Goal: Task Accomplishment & Management: Manage account settings

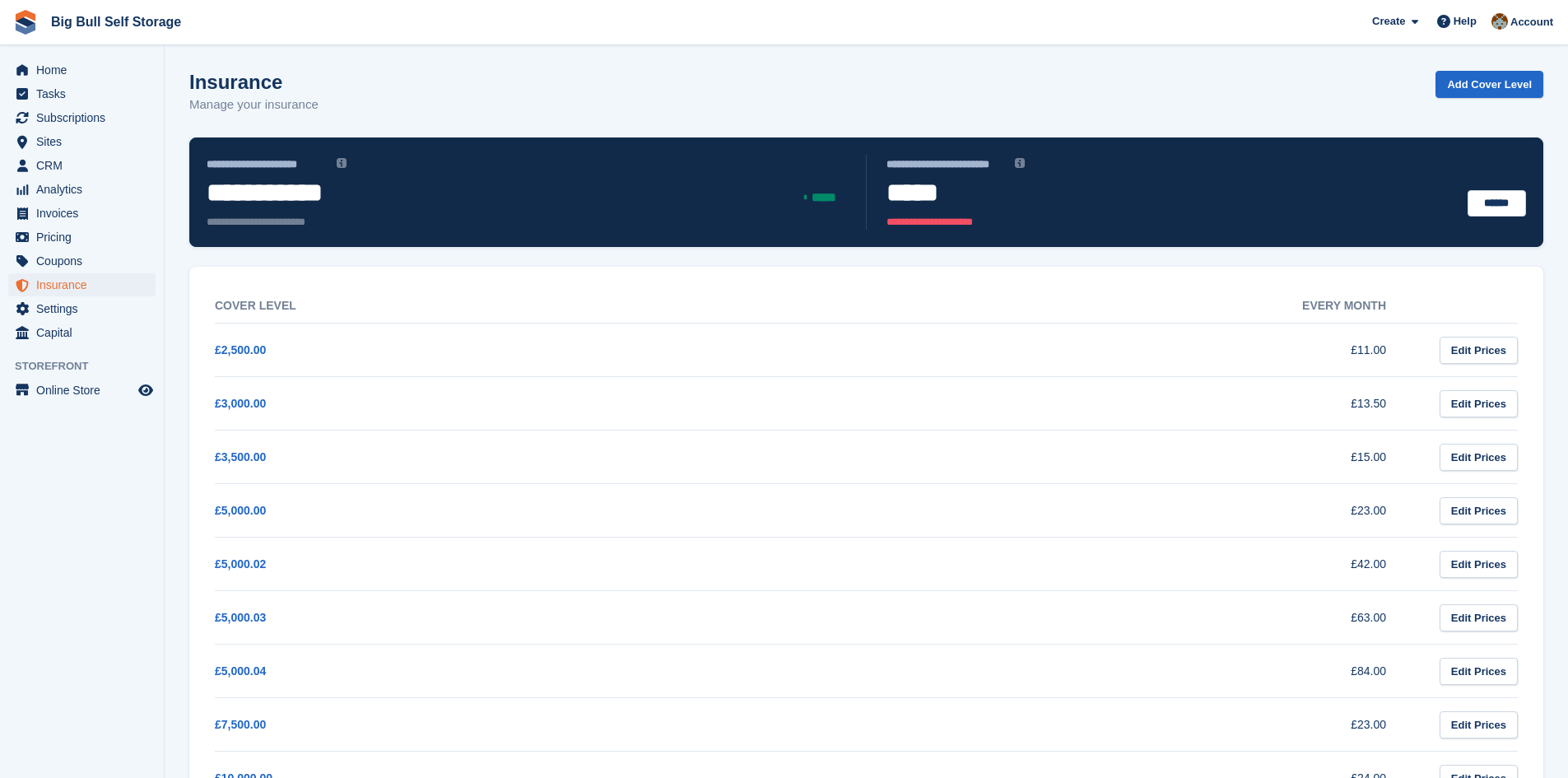
click at [60, 125] on span "Subscriptions" at bounding box center [86, 118] width 99 height 23
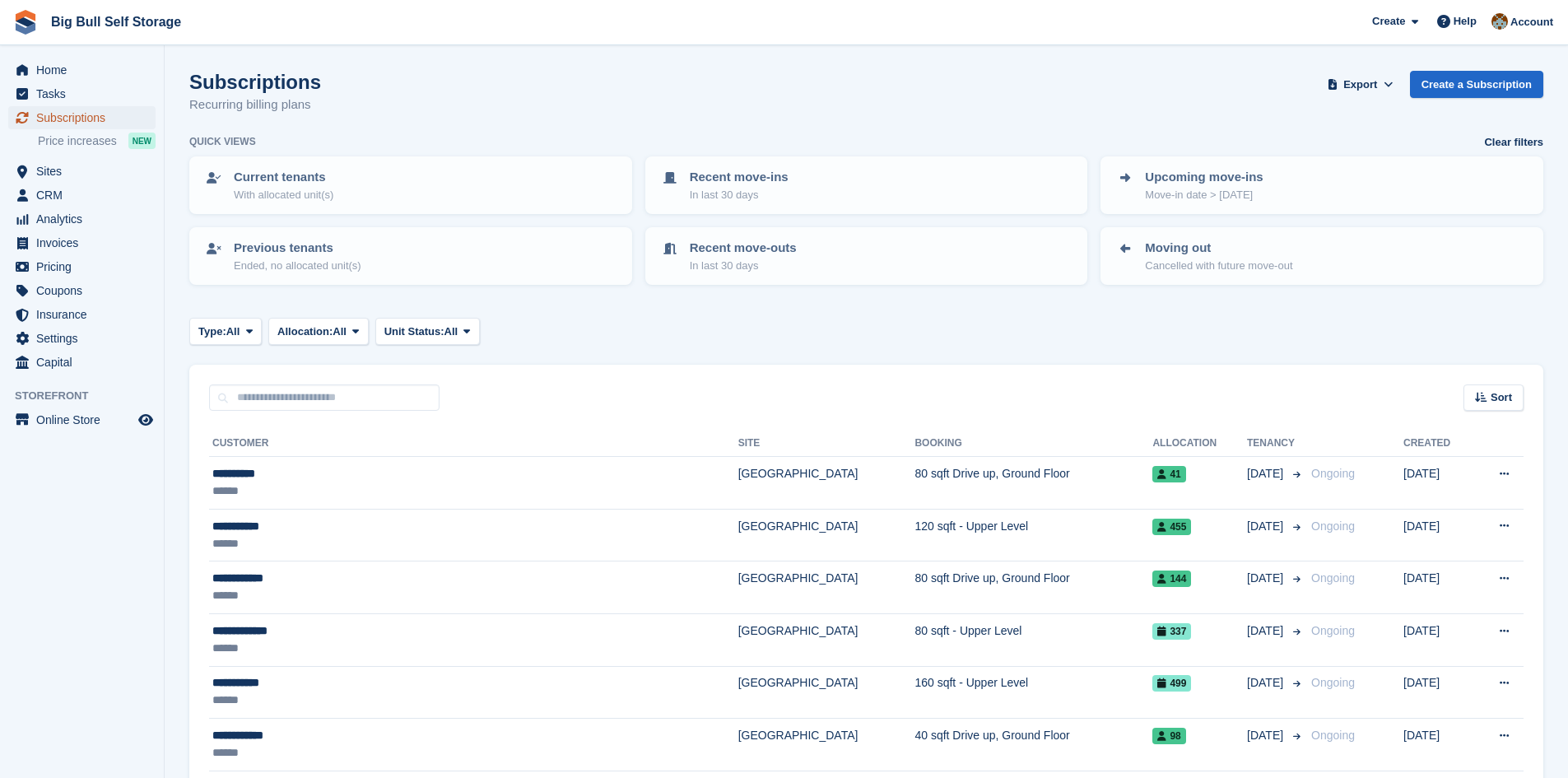
click at [54, 122] on span "Subscriptions" at bounding box center [86, 118] width 99 height 23
click at [278, 395] on input "text" at bounding box center [324, 397] width 230 height 27
drag, startPoint x: 49, startPoint y: 173, endPoint x: 60, endPoint y: 183, distance: 14.9
click at [49, 173] on span "Sites" at bounding box center [86, 171] width 99 height 23
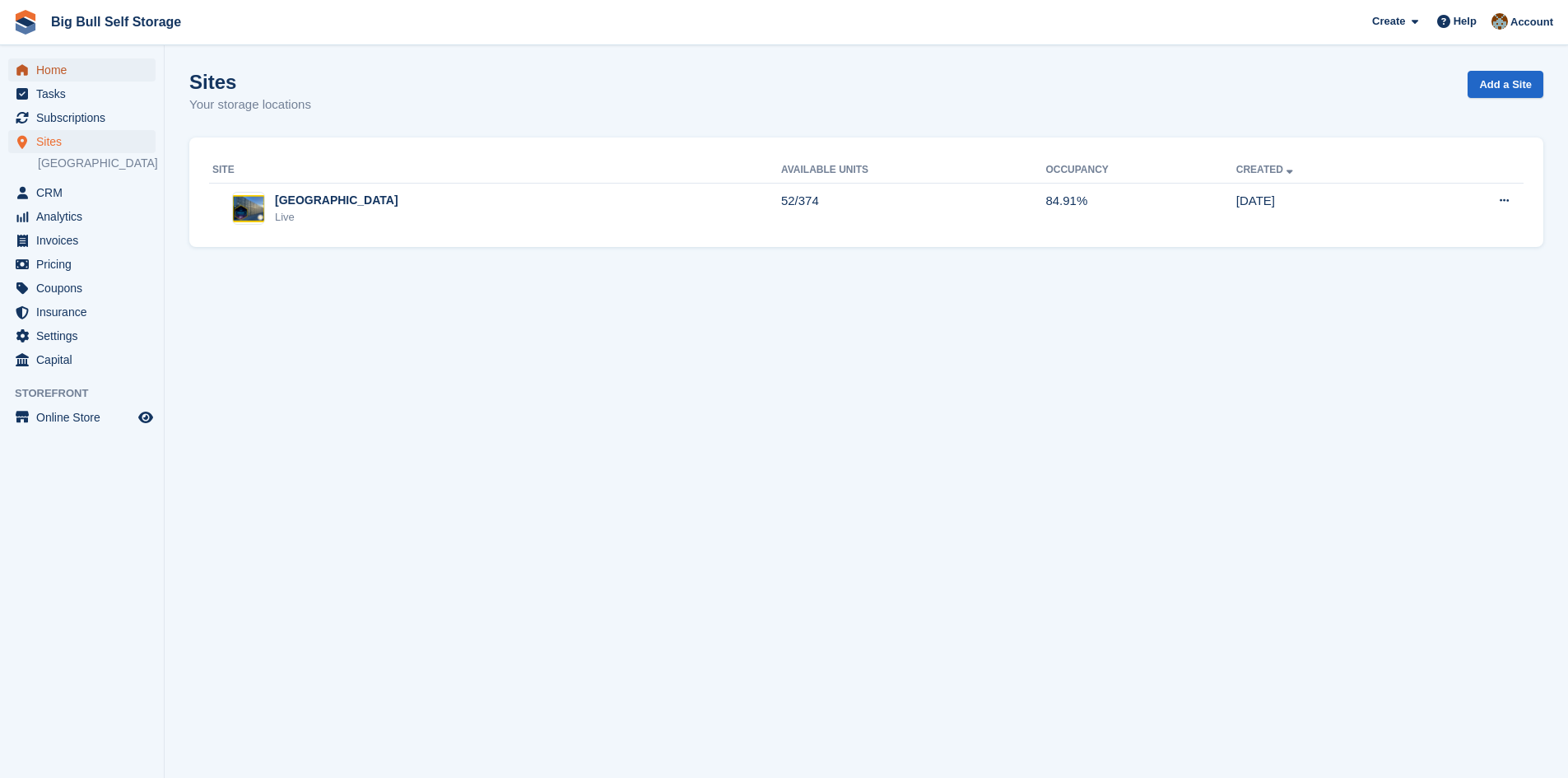
click at [31, 61] on span "menu" at bounding box center [22, 69] width 20 height 20
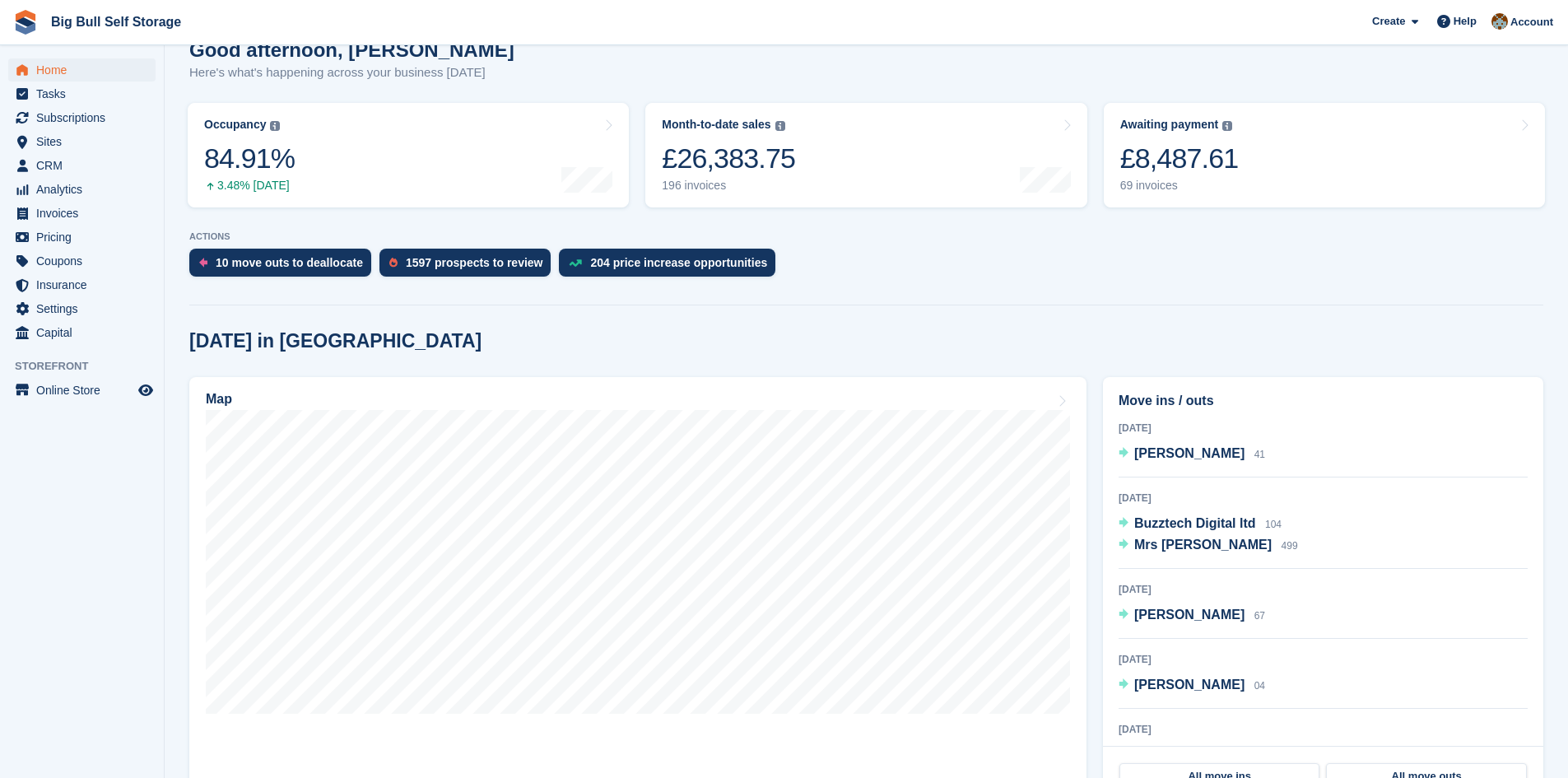
scroll to position [494, 0]
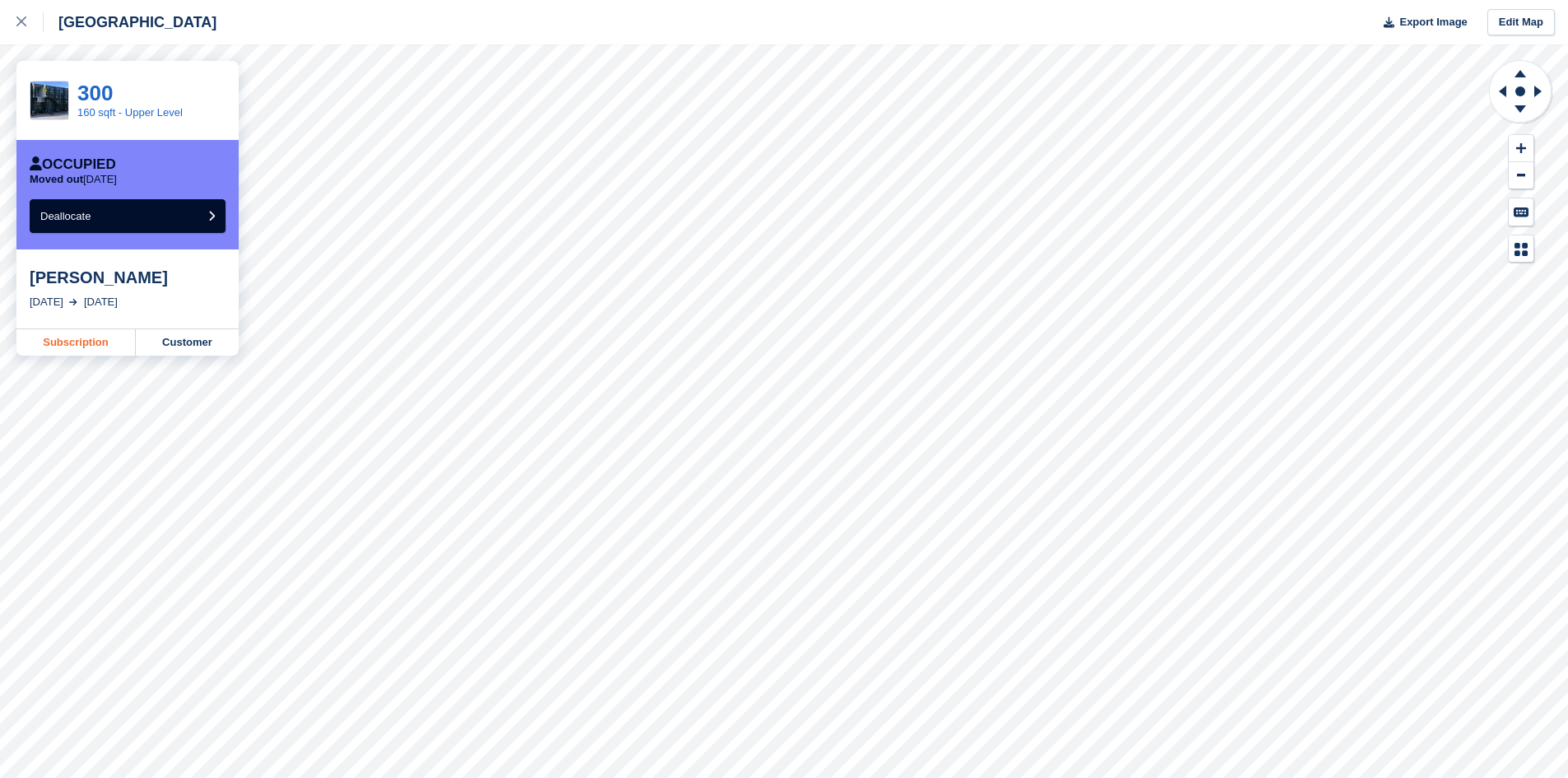
click at [78, 338] on link "Subscription" at bounding box center [76, 343] width 119 height 26
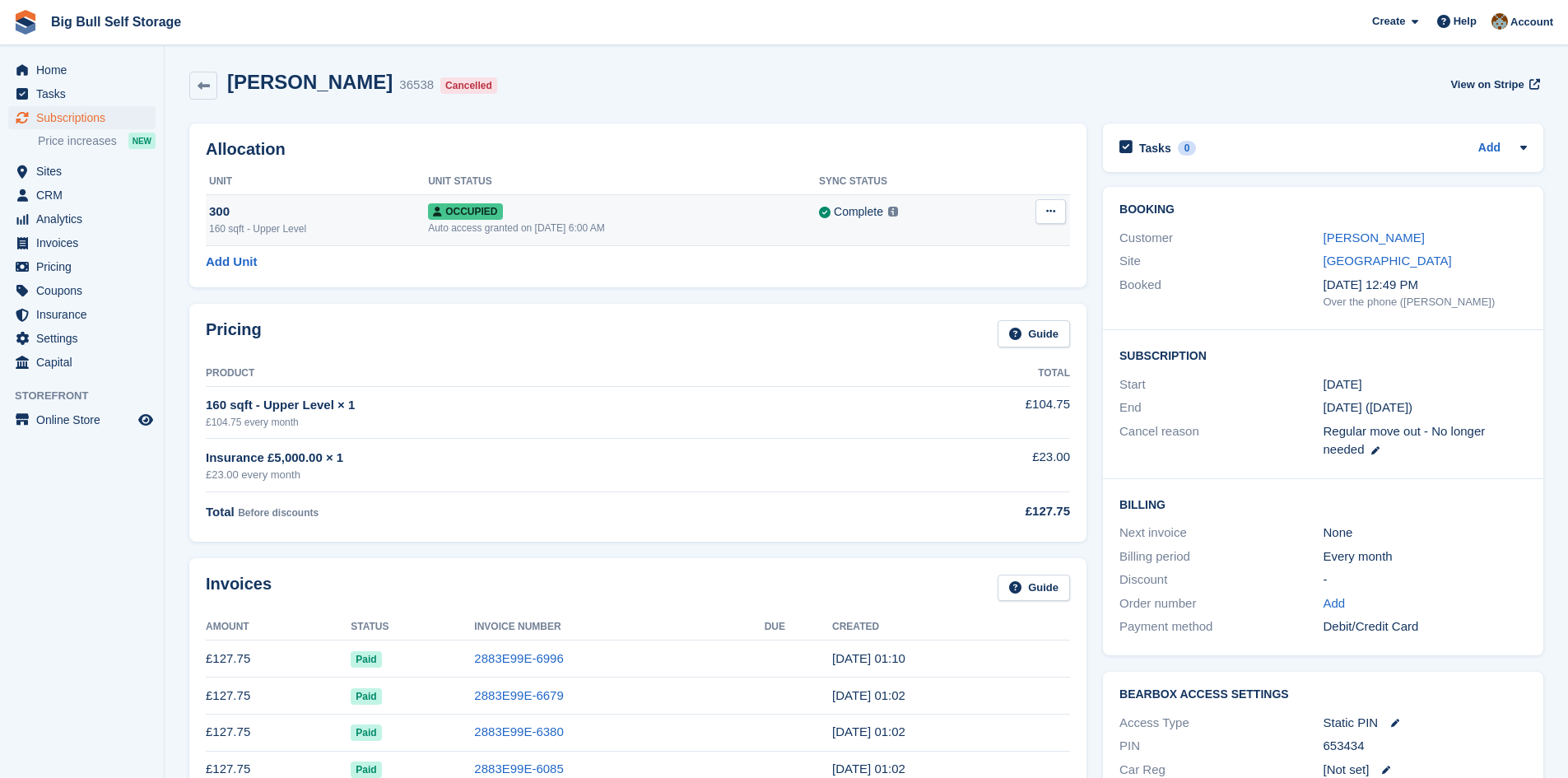
click at [1054, 216] on icon at bounding box center [1050, 211] width 9 height 10
click at [948, 282] on p "Deallocate" at bounding box center [987, 279] width 144 height 22
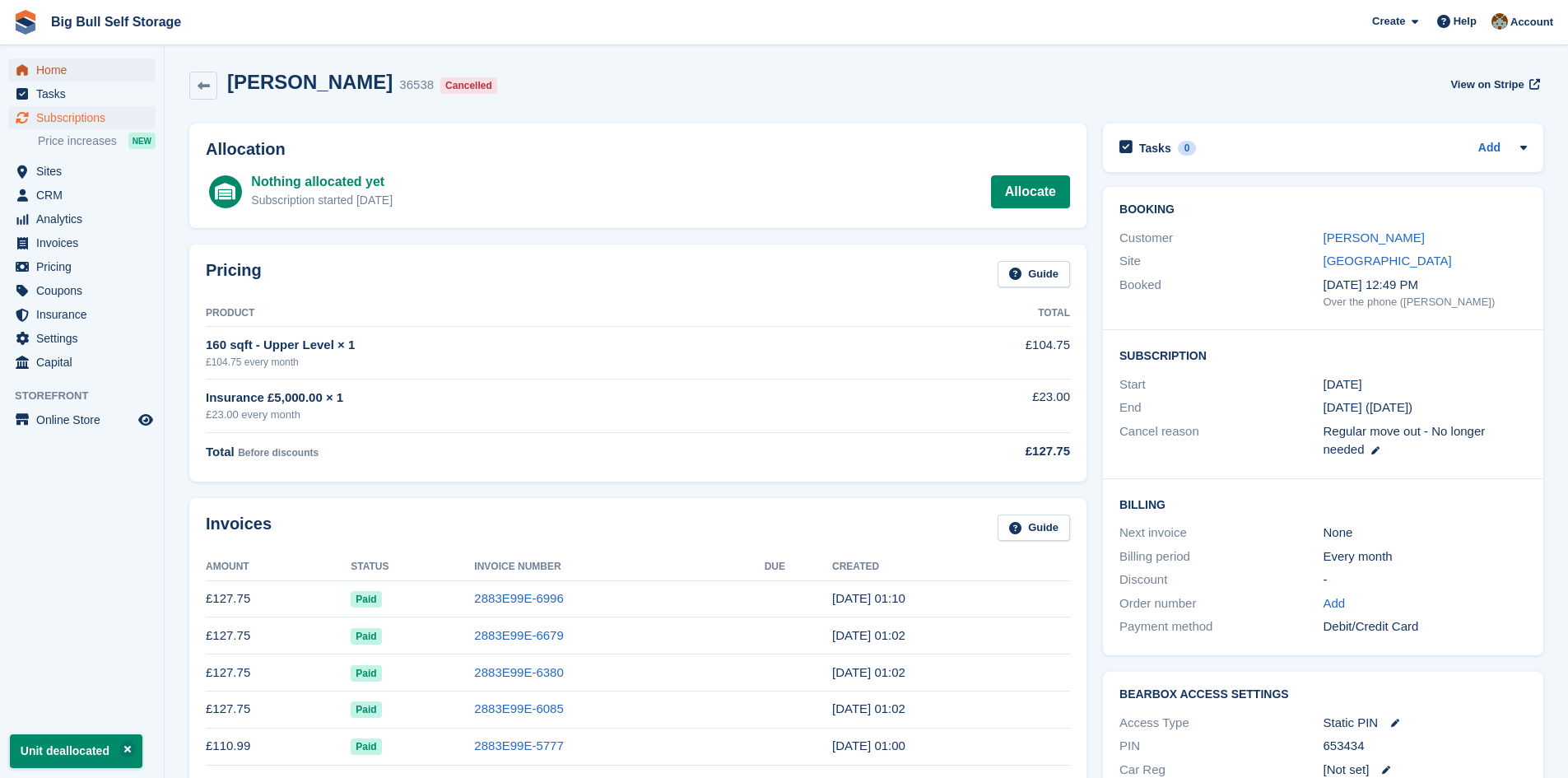
click at [51, 69] on span "Home" at bounding box center [86, 70] width 99 height 23
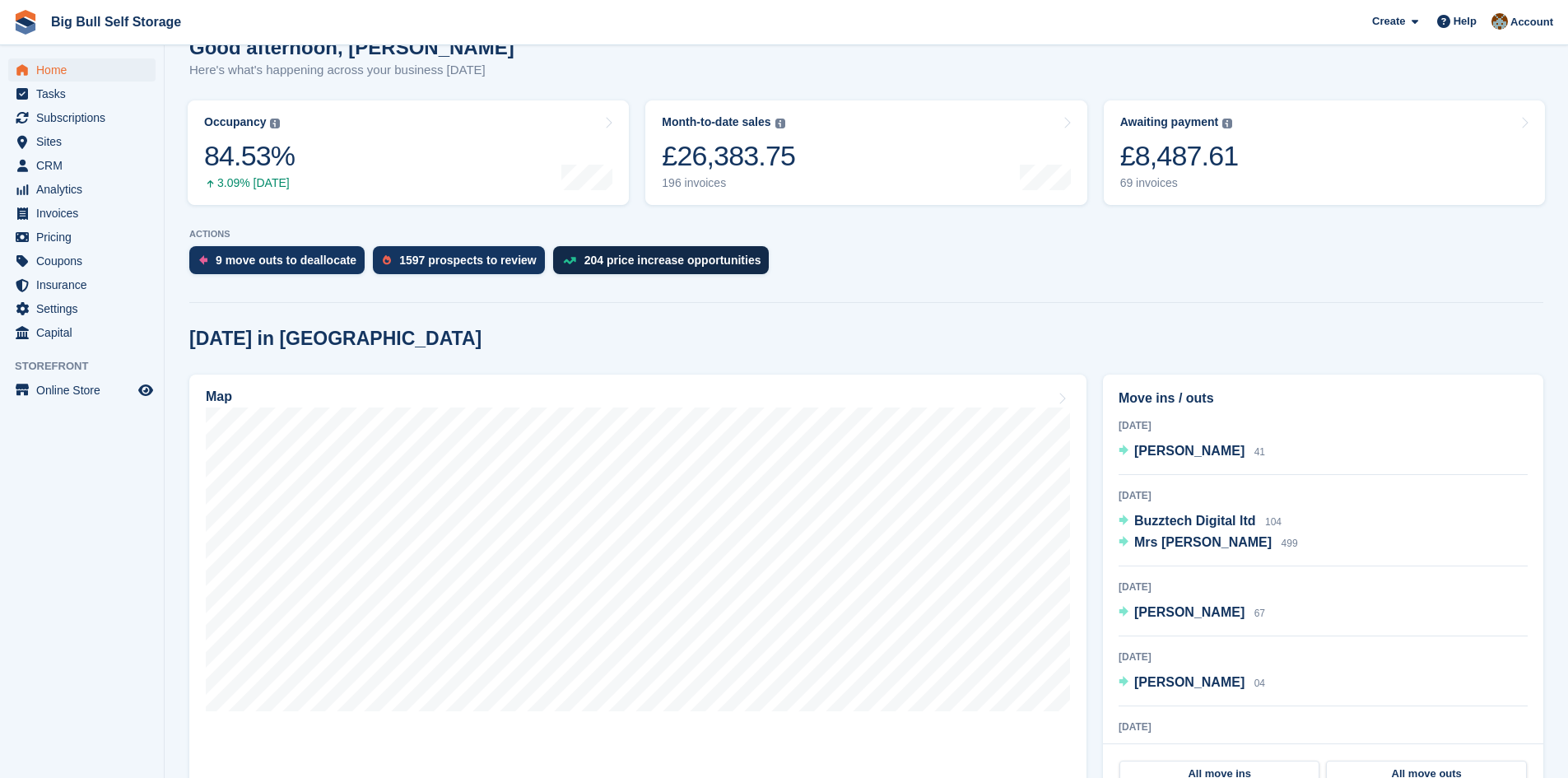
scroll to position [412, 0]
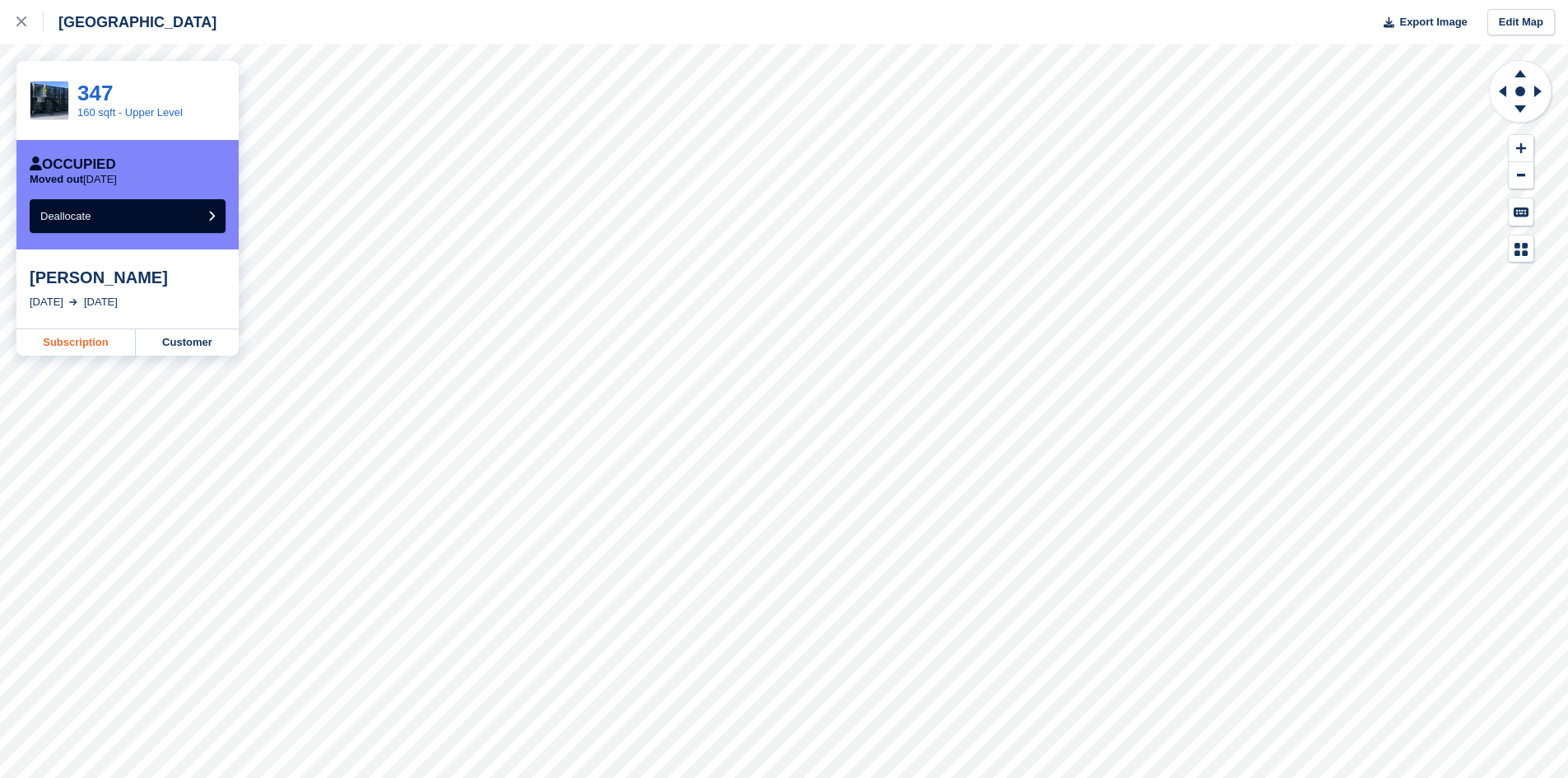
click at [96, 344] on link "Subscription" at bounding box center [76, 343] width 119 height 26
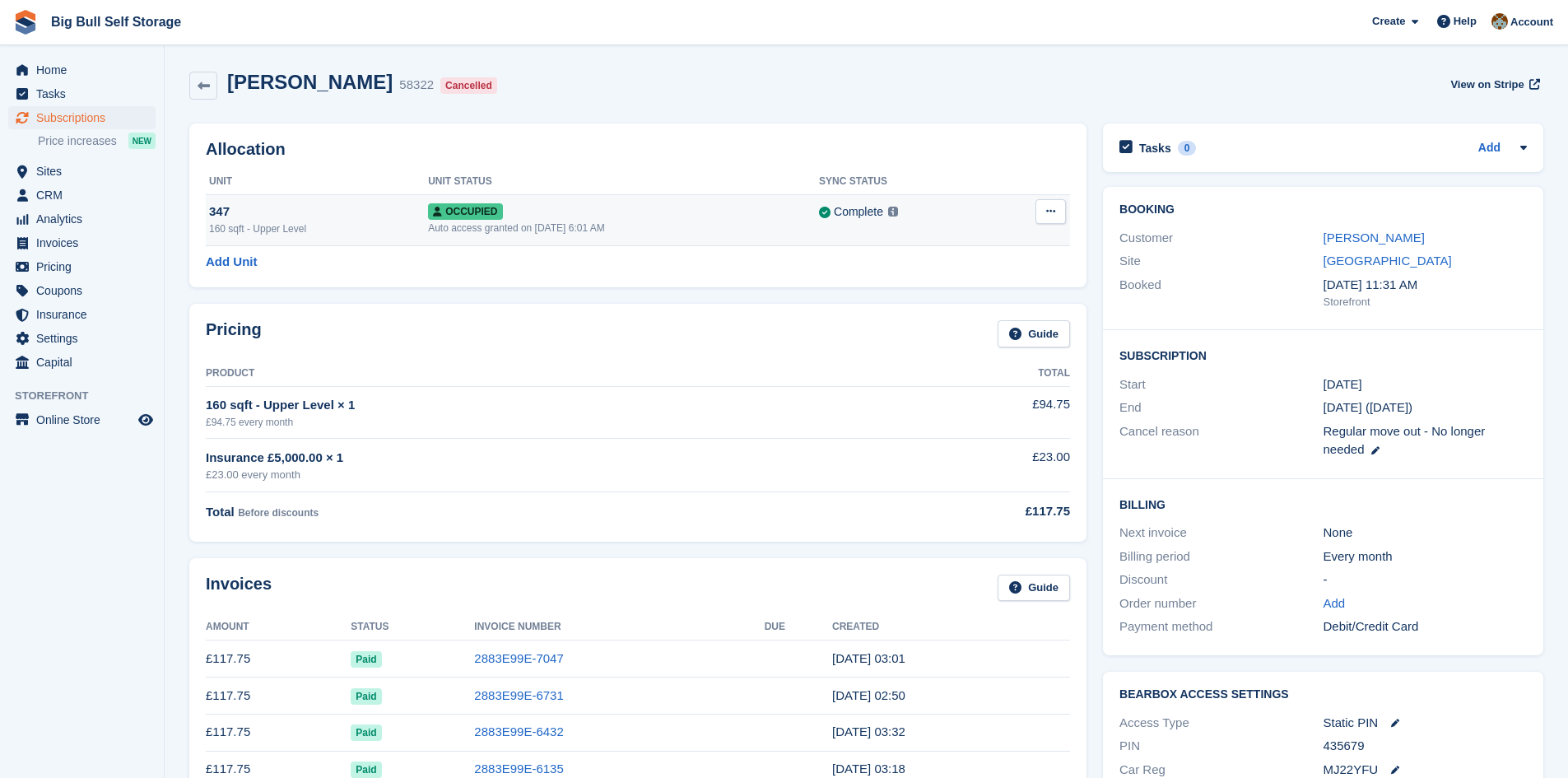
click at [1053, 204] on button at bounding box center [1050, 211] width 30 height 25
drag, startPoint x: 963, startPoint y: 279, endPoint x: 874, endPoint y: 83, distance: 215.3
click at [963, 279] on p "Deallocate" at bounding box center [987, 279] width 144 height 22
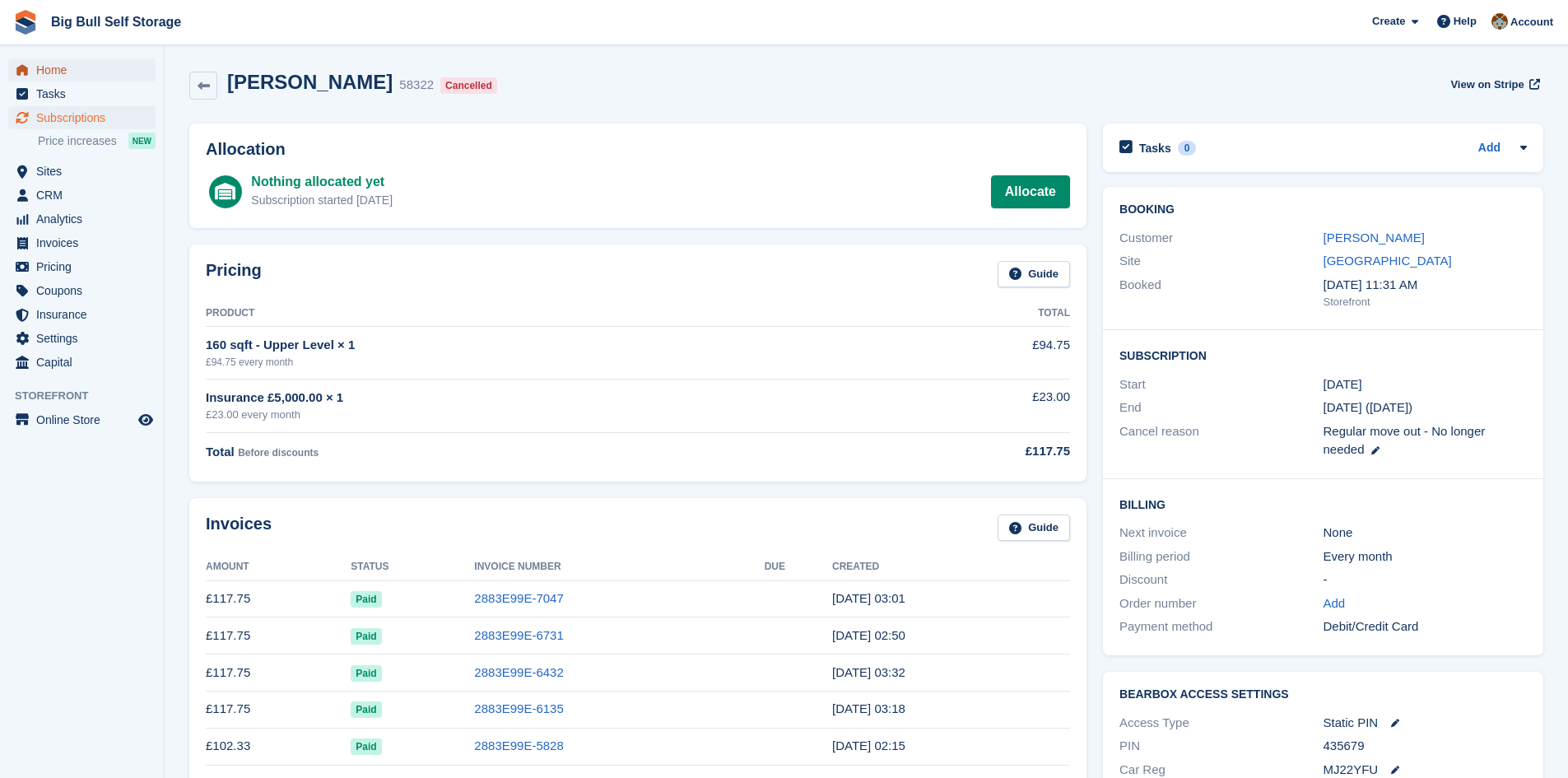
click at [42, 70] on span "Home" at bounding box center [86, 70] width 99 height 23
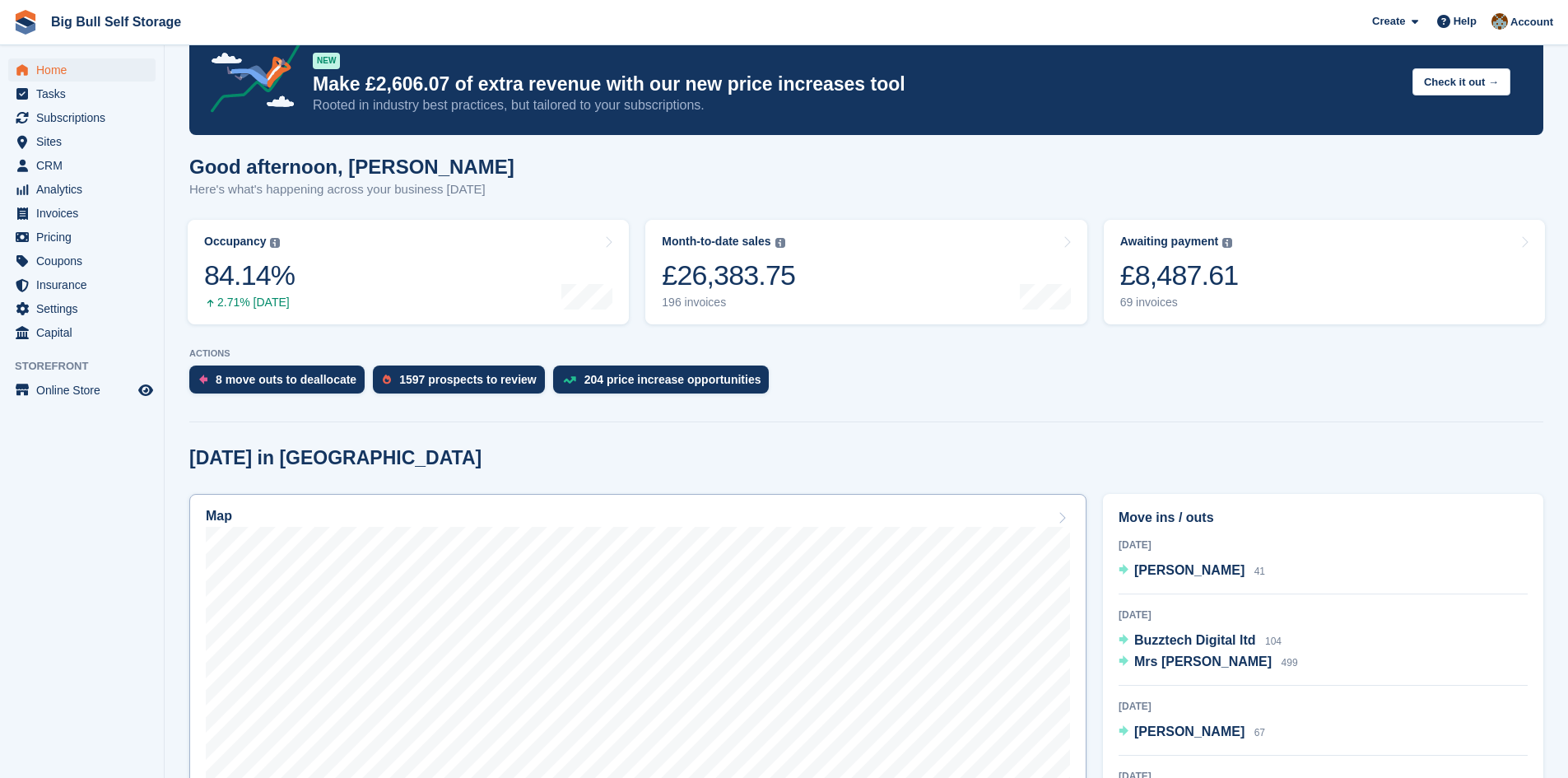
scroll to position [164, 0]
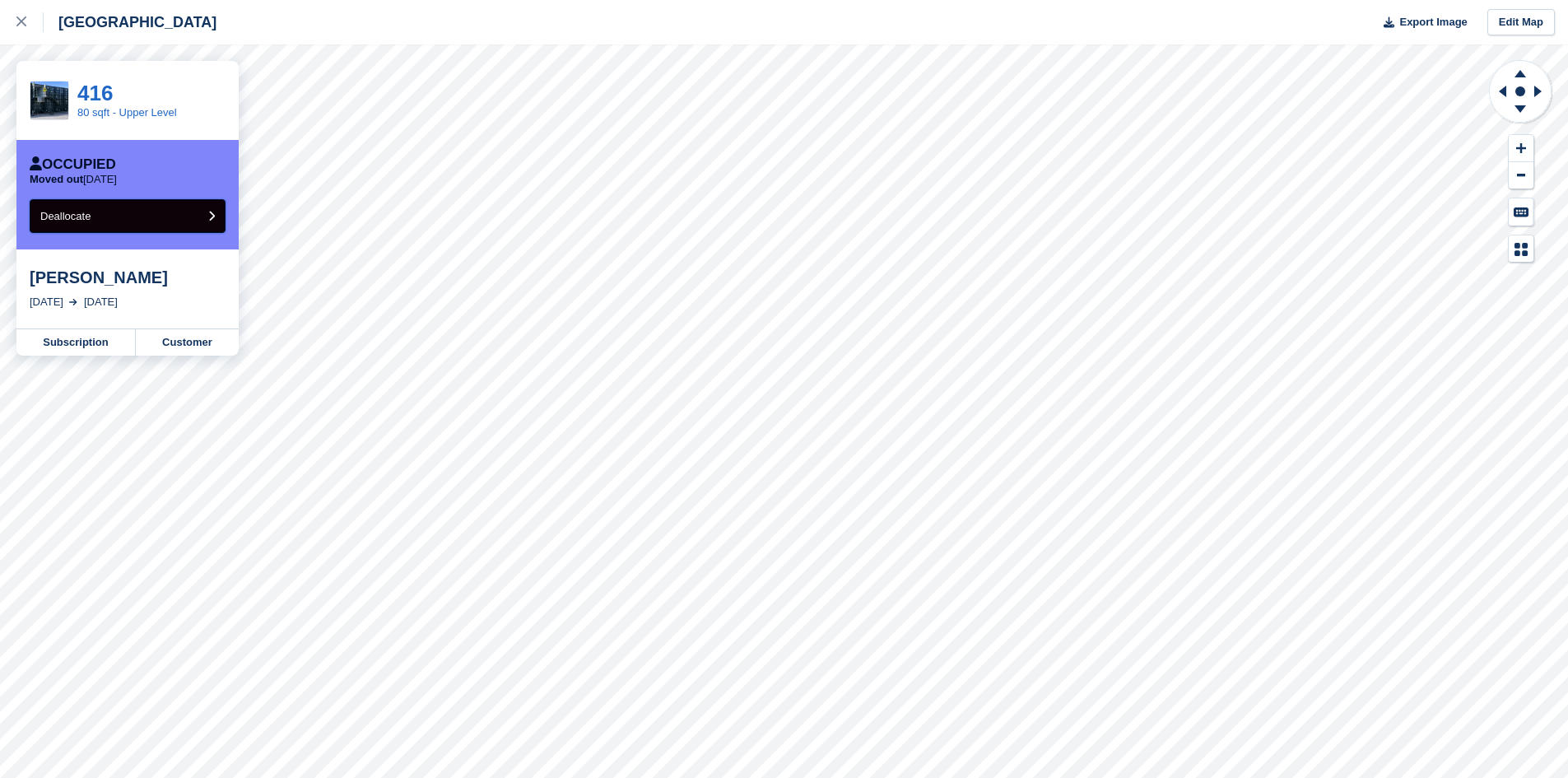
click at [91, 219] on span "Deallocate" at bounding box center [66, 216] width 50 height 12
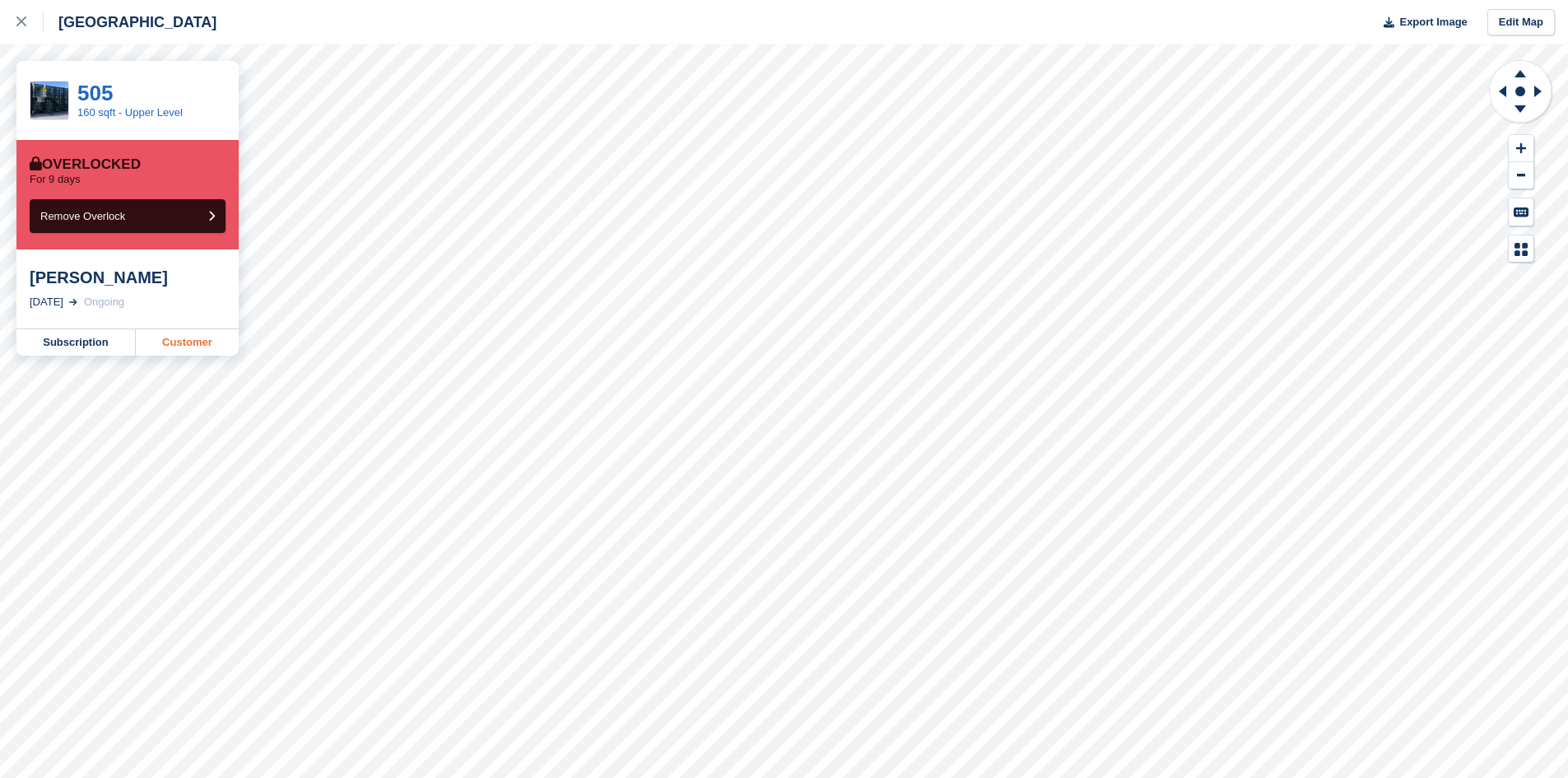
click at [176, 338] on link "Customer" at bounding box center [187, 343] width 103 height 26
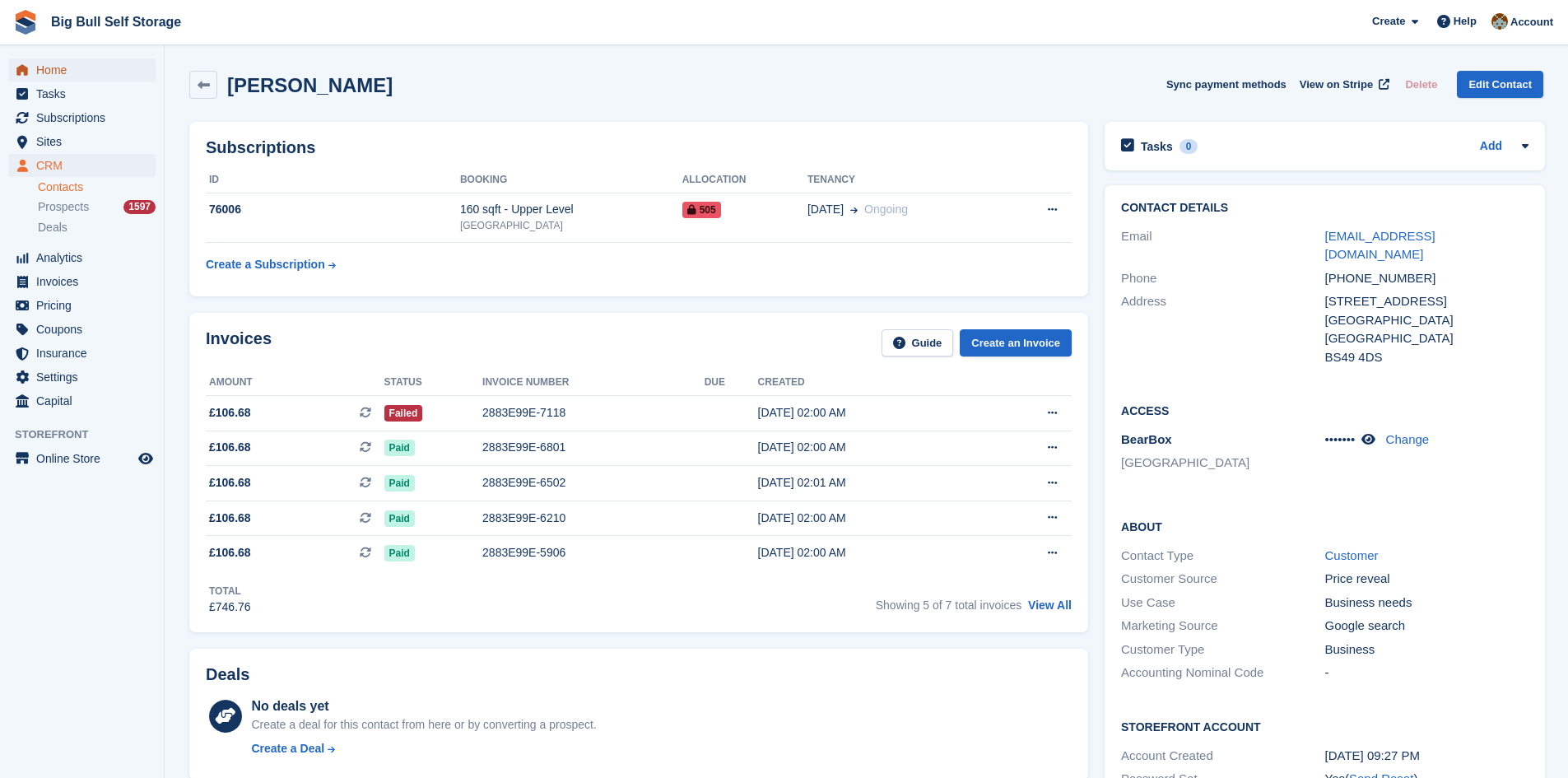
click at [51, 74] on span "Home" at bounding box center [86, 70] width 99 height 23
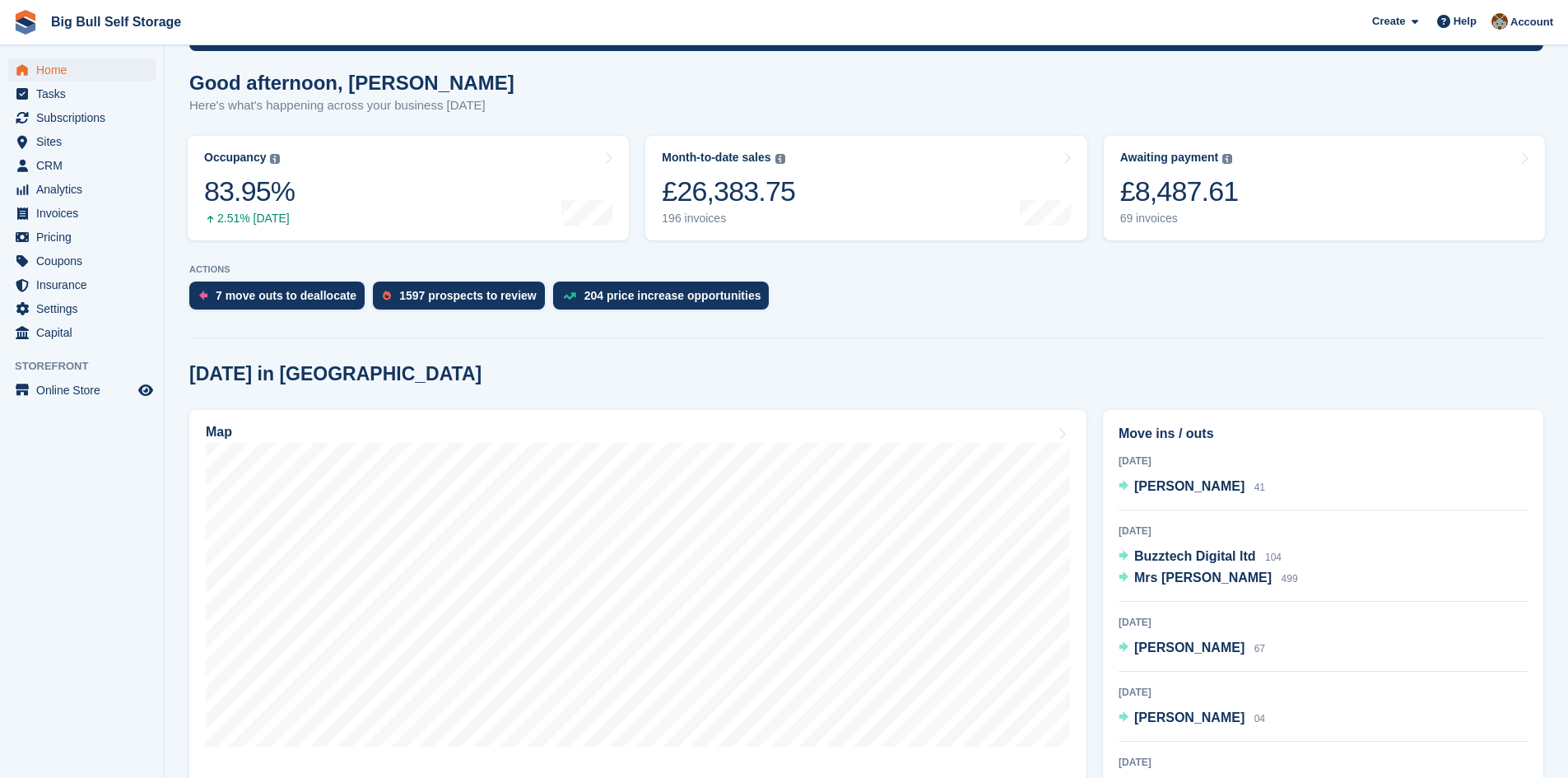
scroll to position [164, 0]
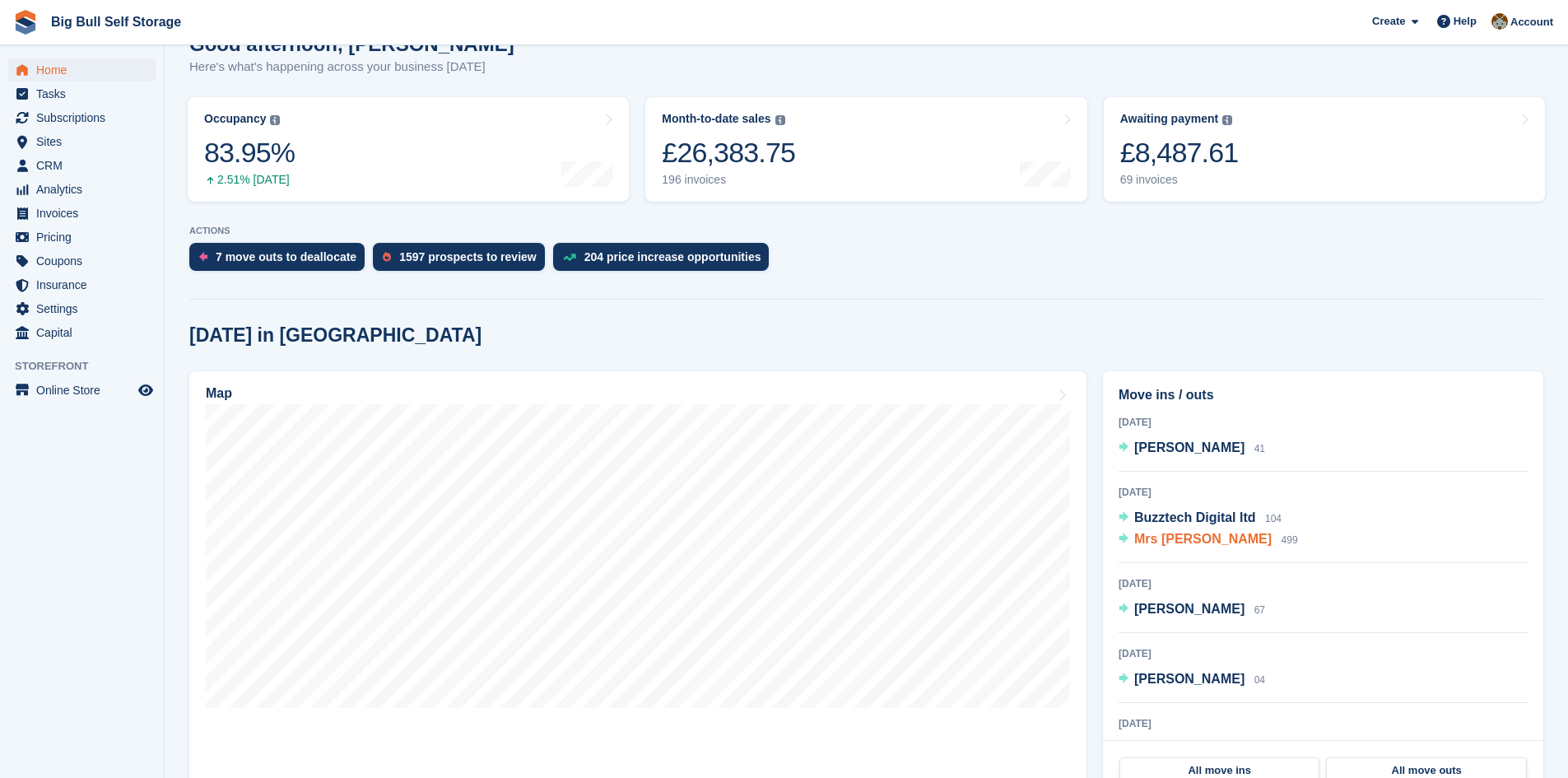
click at [1158, 543] on span "Mrs [PERSON_NAME]" at bounding box center [1202, 539] width 138 height 14
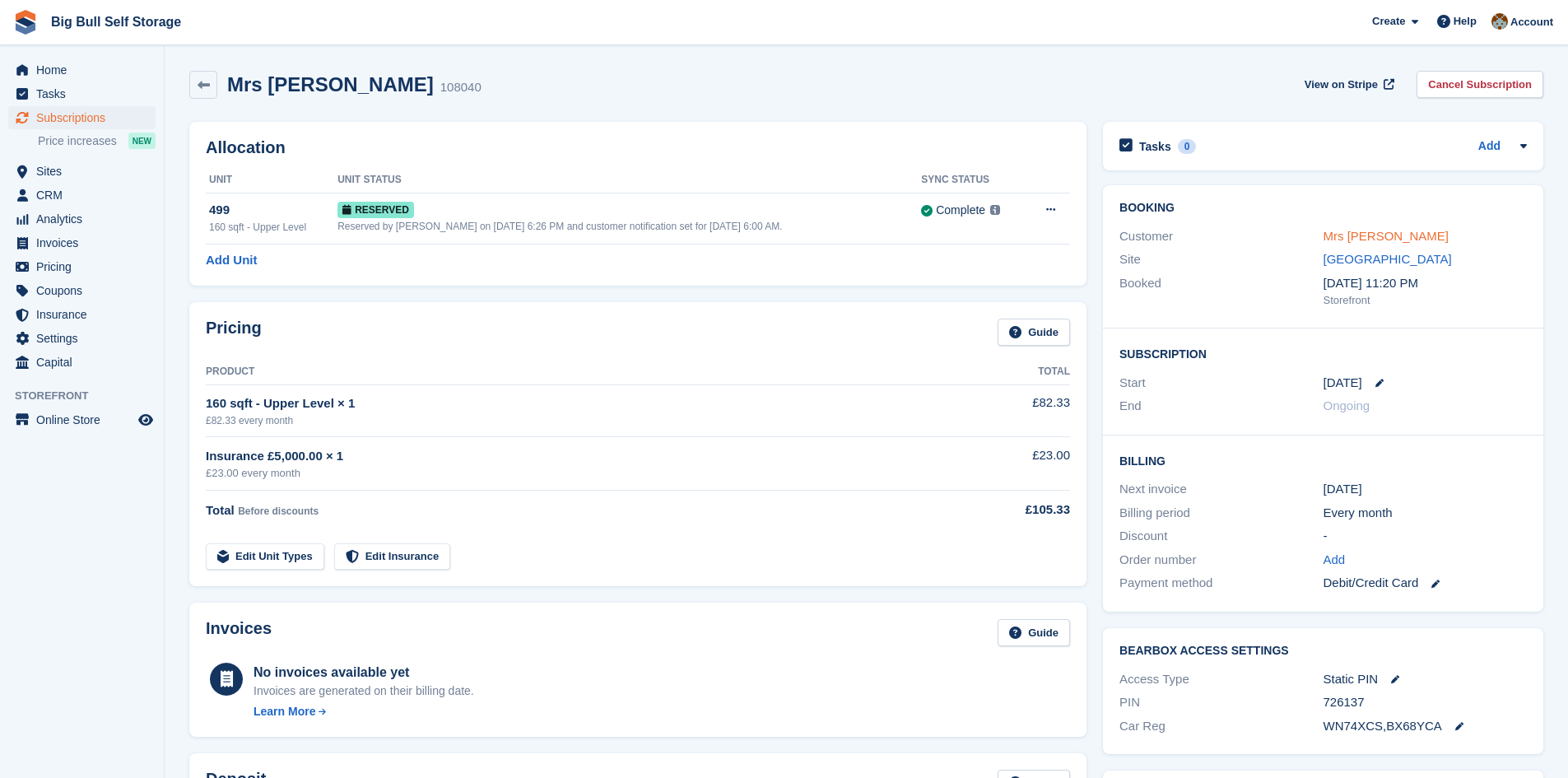
click at [1380, 239] on link "Mrs [PERSON_NAME]" at bounding box center [1386, 236] width 126 height 14
